Goal: Task Accomplishment & Management: Use online tool/utility

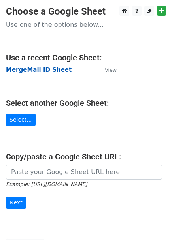
click at [42, 70] on strong "MergeMail ID Sheet" at bounding box center [39, 69] width 66 height 7
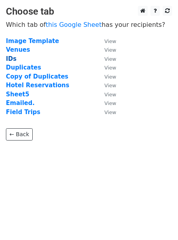
click at [9, 58] on strong "IDs" at bounding box center [11, 58] width 11 height 7
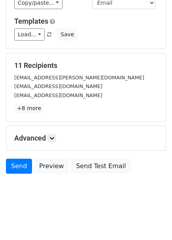
scroll to position [67, 0]
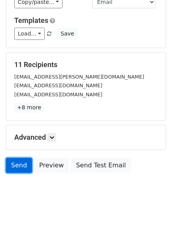
click at [13, 169] on link "Send" at bounding box center [19, 165] width 26 height 15
